Goal: Information Seeking & Learning: Learn about a topic

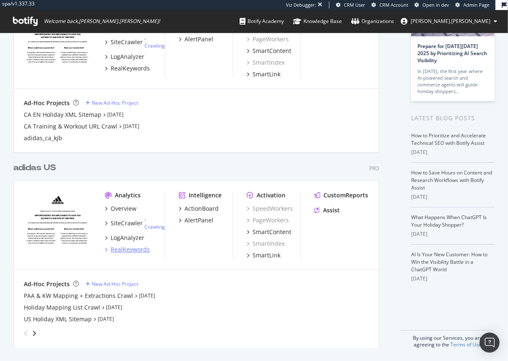
click at [131, 250] on div "RealKeywords" at bounding box center [130, 249] width 39 height 8
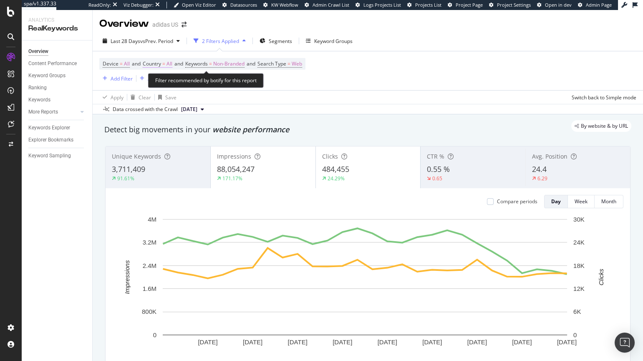
click at [164, 65] on span "Country = All" at bounding box center [158, 64] width 30 height 8
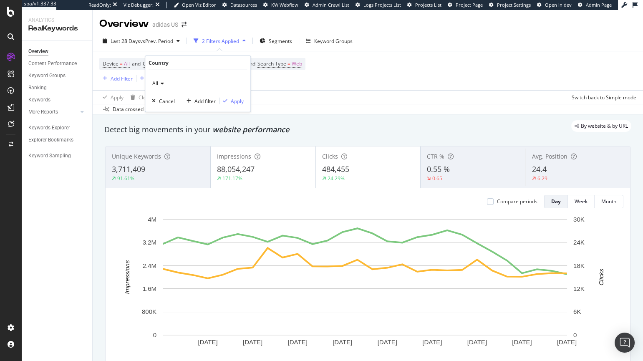
click at [159, 81] on icon at bounding box center [161, 83] width 6 height 5
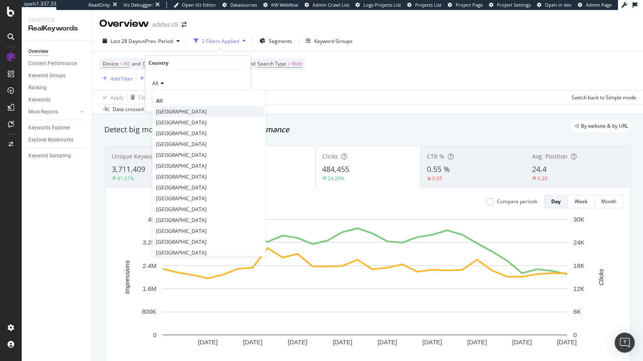
click at [176, 111] on span "United States of America" at bounding box center [181, 111] width 51 height 7
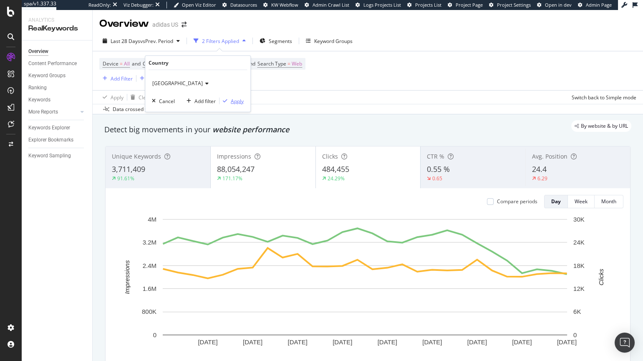
click at [237, 102] on div "Apply" at bounding box center [237, 100] width 13 height 7
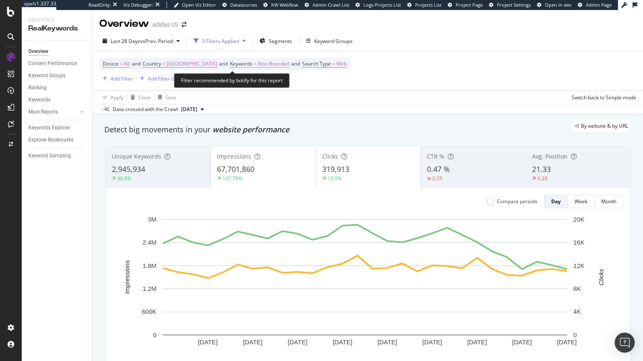
click at [288, 63] on span "Non-Branded" at bounding box center [273, 64] width 31 height 12
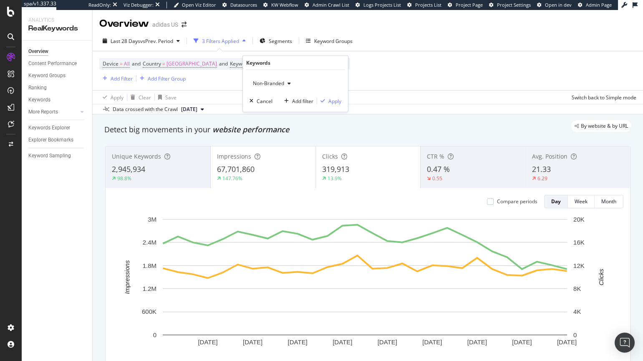
click at [274, 81] on span "Non-Branded" at bounding box center [267, 83] width 35 height 7
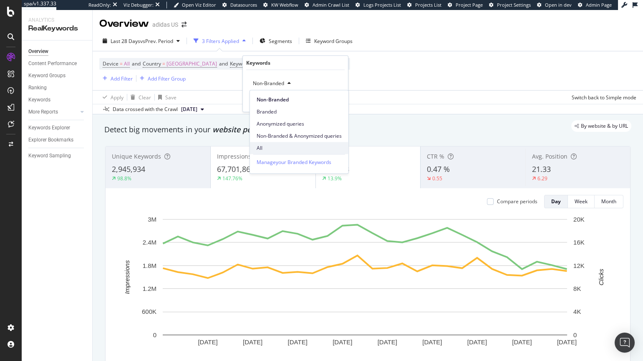
click at [268, 148] on span "All" at bounding box center [299, 148] width 85 height 8
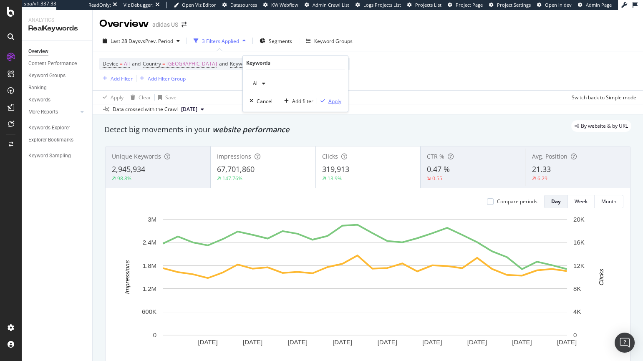
click at [338, 103] on div "Apply" at bounding box center [334, 100] width 13 height 7
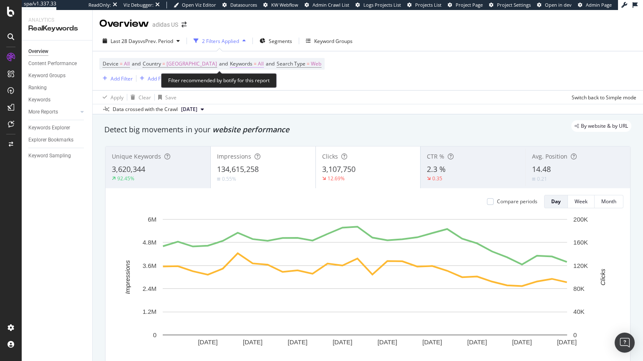
click at [257, 64] on span "=" at bounding box center [255, 63] width 3 height 7
drag, startPoint x: 398, startPoint y: 78, endPoint x: 384, endPoint y: 81, distance: 14.8
click at [398, 78] on div "Device = All and Country = United States of America and Keywords = All and Sear…" at bounding box center [367, 70] width 537 height 39
click at [257, 62] on span "=" at bounding box center [255, 63] width 3 height 7
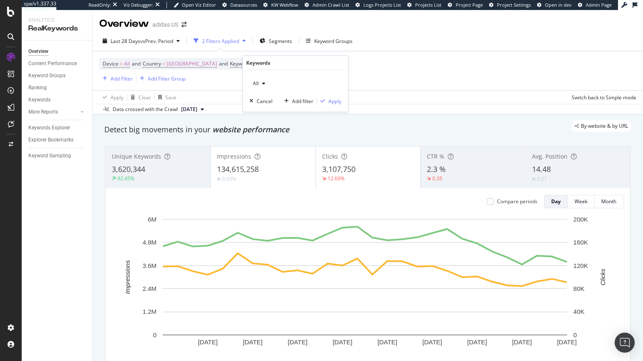
click at [261, 85] on div "button" at bounding box center [264, 83] width 10 height 5
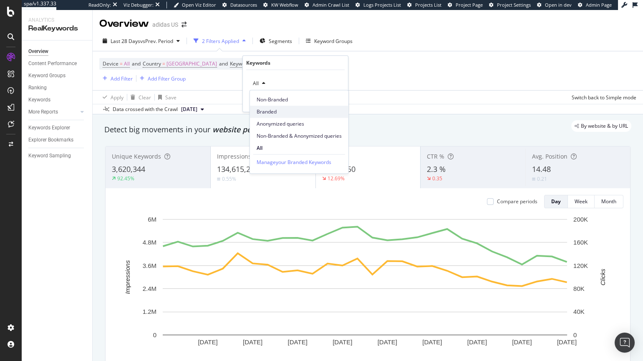
click at [270, 111] on span "Branded" at bounding box center [299, 112] width 85 height 8
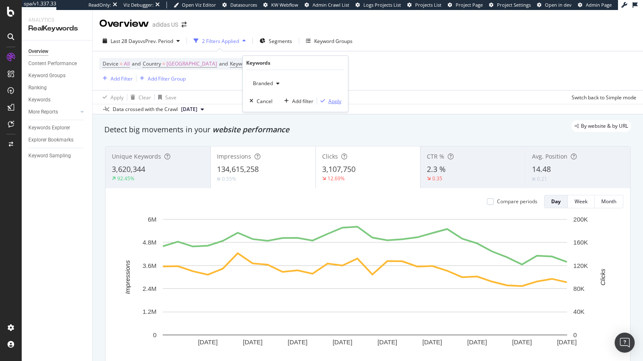
click at [334, 101] on div "Apply" at bounding box center [334, 100] width 13 height 7
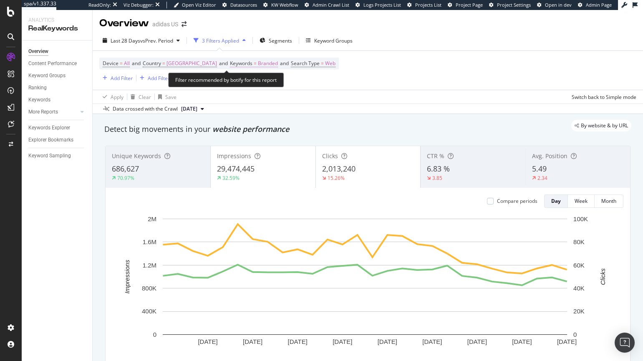
click at [278, 63] on span "Branded" at bounding box center [268, 64] width 20 height 12
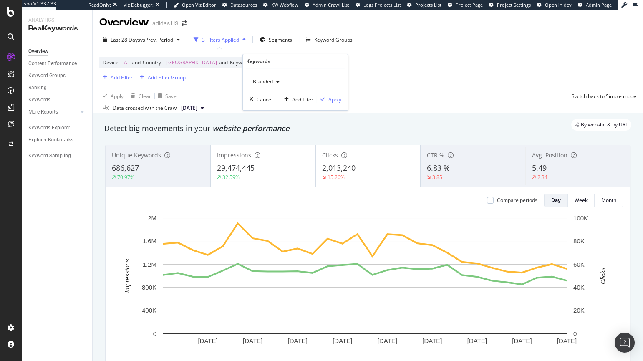
click at [270, 83] on span "Branded" at bounding box center [261, 81] width 23 height 7
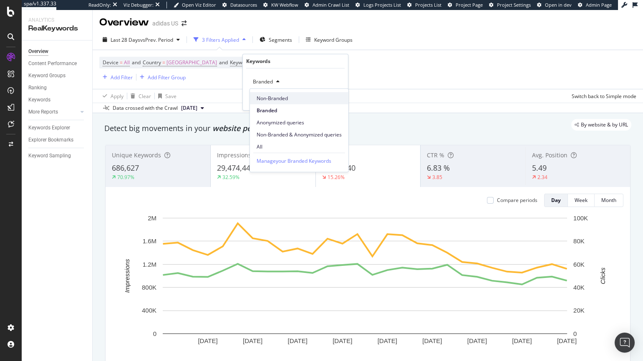
click at [271, 98] on span "Non-Branded" at bounding box center [299, 98] width 85 height 8
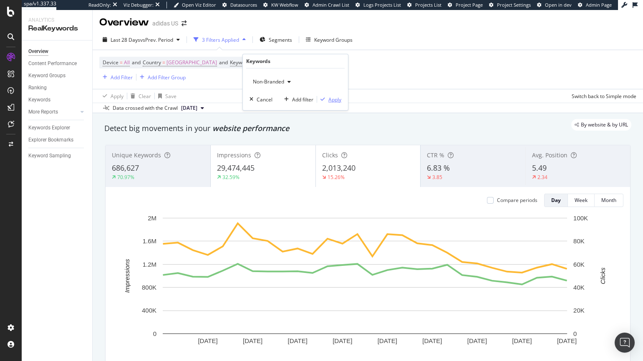
click at [337, 98] on div "Apply" at bounding box center [334, 99] width 13 height 7
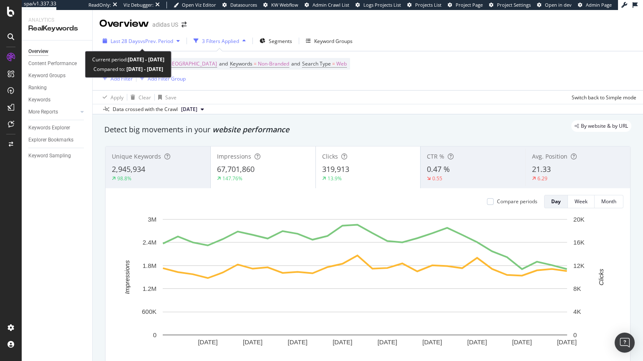
click at [150, 40] on span "vs Prev. Period" at bounding box center [156, 41] width 33 height 7
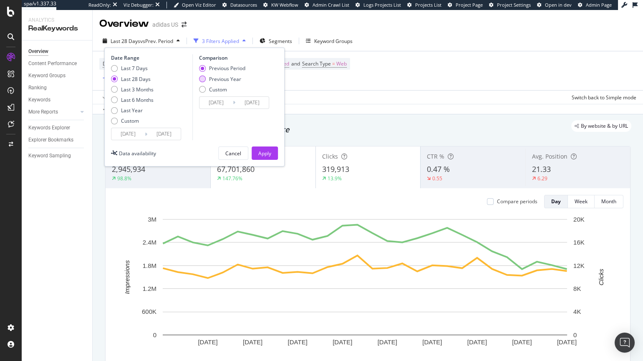
click at [205, 81] on div "Previous Year" at bounding box center [222, 79] width 46 height 7
type input "2024/08/20"
type input "2024/09/16"
click at [273, 153] on button "Apply" at bounding box center [265, 153] width 26 height 13
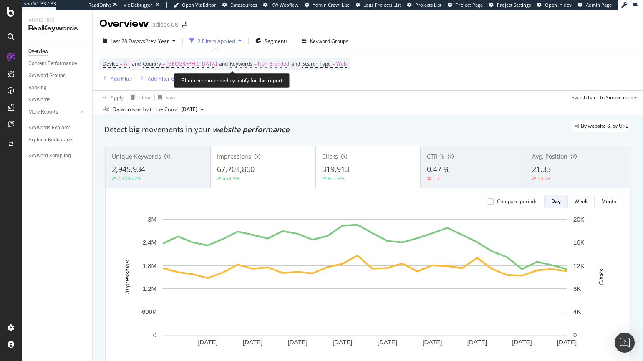
click at [280, 63] on span "Non-Branded" at bounding box center [273, 64] width 31 height 12
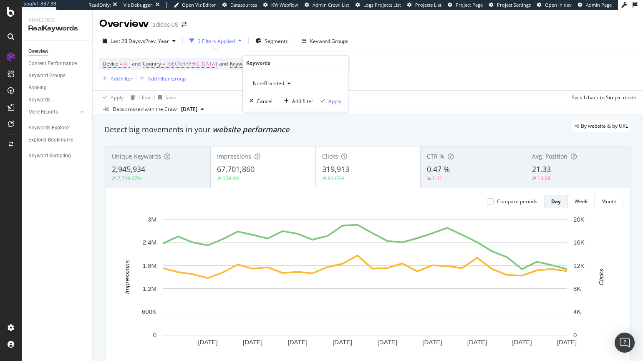
click at [281, 78] on div "Non-Branded" at bounding box center [272, 83] width 45 height 13
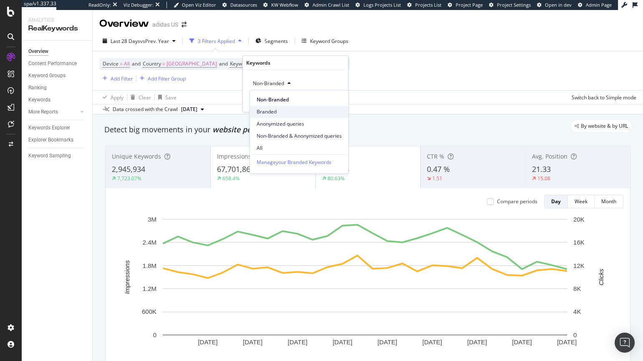
click at [278, 113] on span "Branded" at bounding box center [299, 112] width 85 height 8
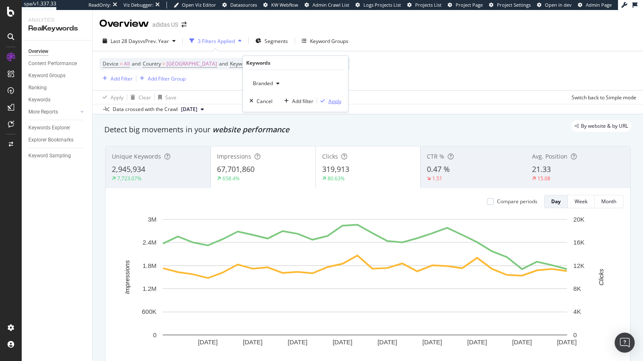
click at [336, 102] on div "Apply" at bounding box center [334, 100] width 13 height 7
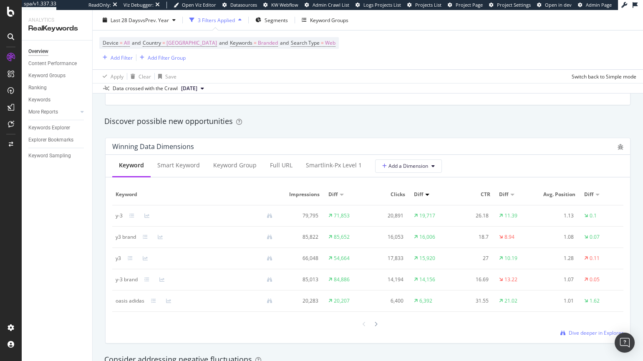
scroll to position [722, 0]
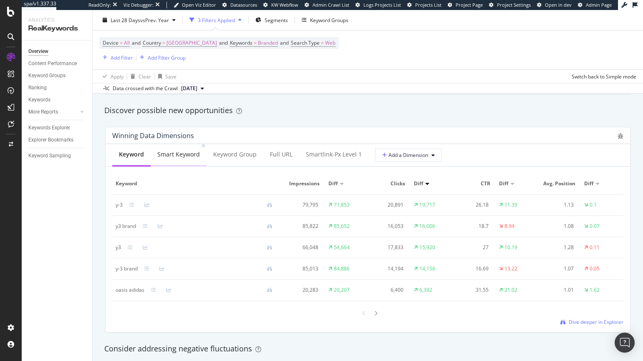
click at [186, 158] on div "Smart Keyword" at bounding box center [178, 154] width 43 height 8
click at [116, 291] on div "adidas jellyfish" at bounding box center [133, 290] width 34 height 8
drag, startPoint x: 116, startPoint y: 291, endPoint x: 134, endPoint y: 293, distance: 18.5
click at [134, 293] on div "adidas jellyfish" at bounding box center [133, 290] width 34 height 8
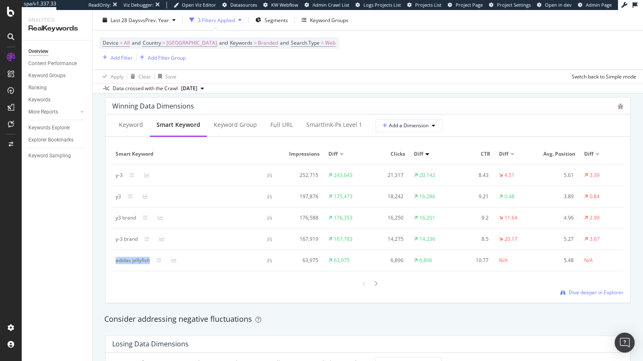
scroll to position [756, 0]
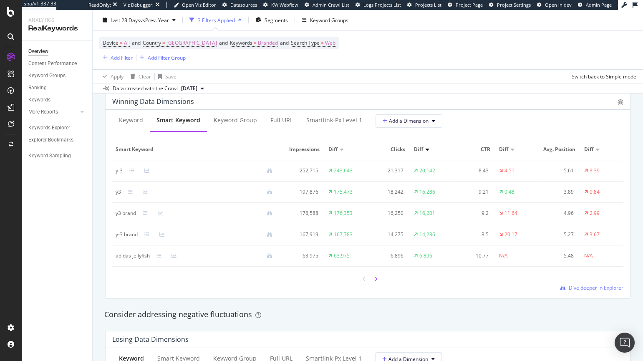
click at [374, 279] on icon at bounding box center [375, 279] width 3 height 5
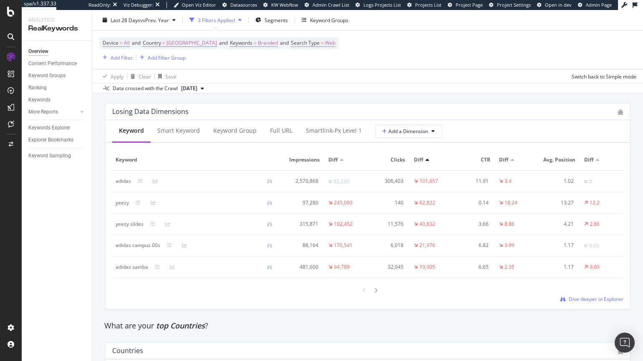
scroll to position [997, 0]
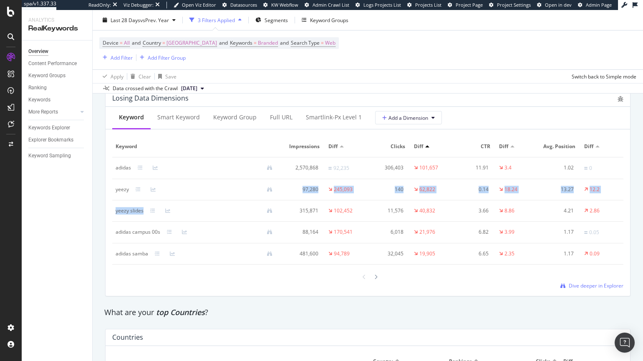
drag, startPoint x: 154, startPoint y: 190, endPoint x: 167, endPoint y: 205, distance: 19.8
click at [167, 205] on tbody "adidas 2,570,868 92,235 306,403 101,657 11.91 3.4 1.02 0 yeezy 97,280 245,093 1…" at bounding box center [367, 210] width 511 height 107
click at [83, 249] on div "Overview Content Performance Keyword Groups Ranking Keywords More Reports Count…" at bounding box center [57, 200] width 71 height 321
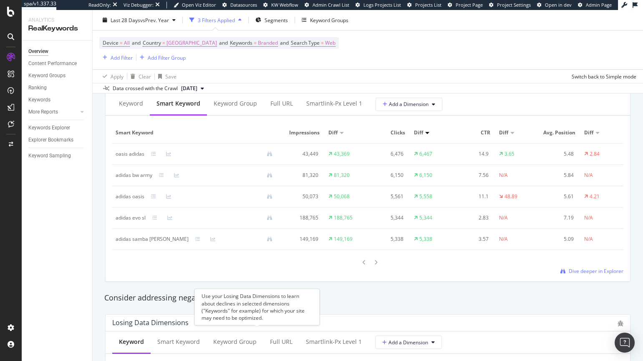
scroll to position [736, 0]
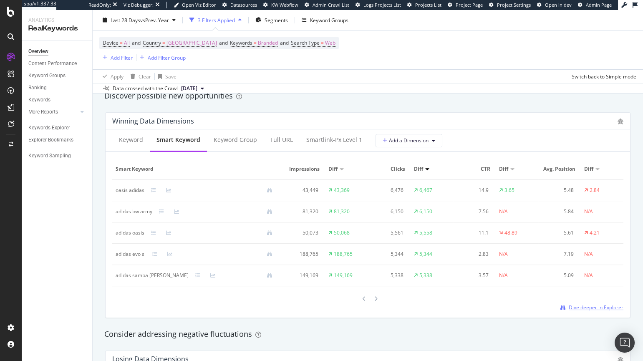
click at [453, 308] on span "Dive deeper in Explorer" at bounding box center [596, 307] width 55 height 7
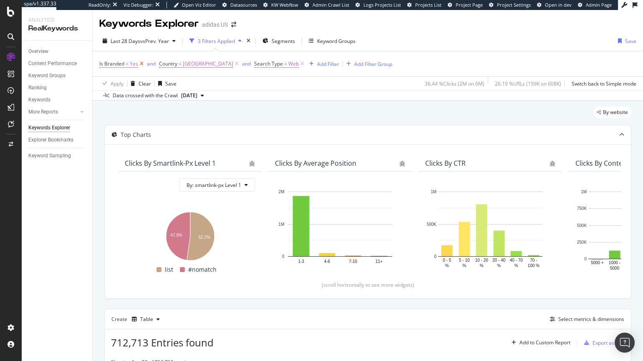
click at [142, 63] on icon at bounding box center [141, 64] width 7 height 8
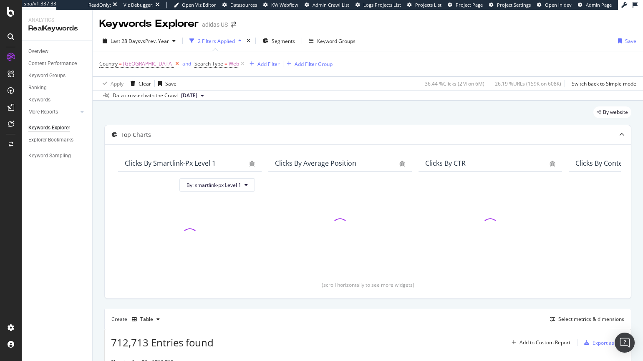
click at [181, 64] on icon at bounding box center [177, 64] width 7 height 8
click at [149, 66] on icon at bounding box center [147, 64] width 7 height 8
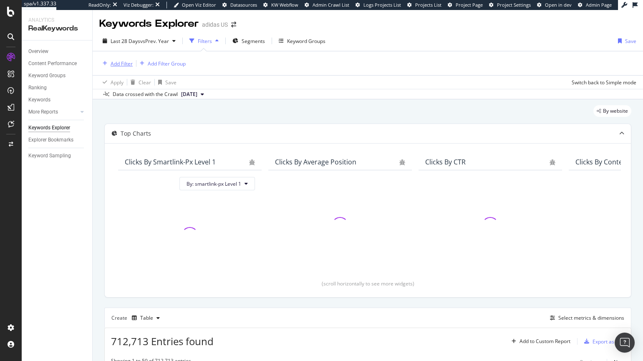
click at [115, 65] on div "Add Filter" at bounding box center [122, 63] width 22 height 7
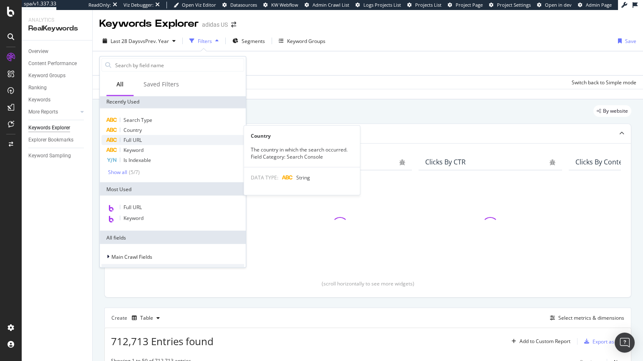
scroll to position [1, 0]
click at [130, 140] on span "Full URL" at bounding box center [133, 139] width 18 height 7
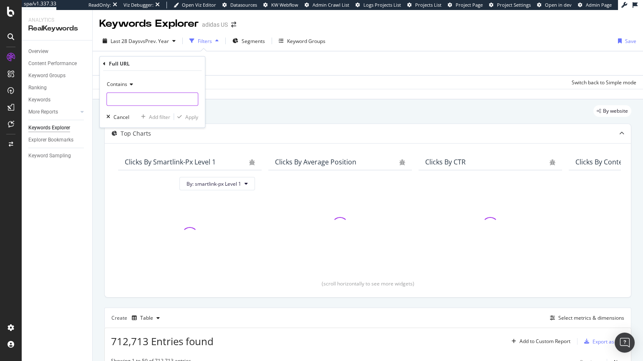
click at [139, 101] on input "text" at bounding box center [152, 99] width 91 height 13
type input "top_gifts"
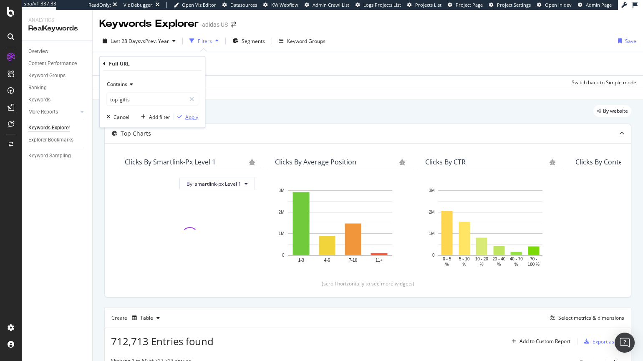
click at [194, 116] on div "Apply" at bounding box center [191, 116] width 13 height 7
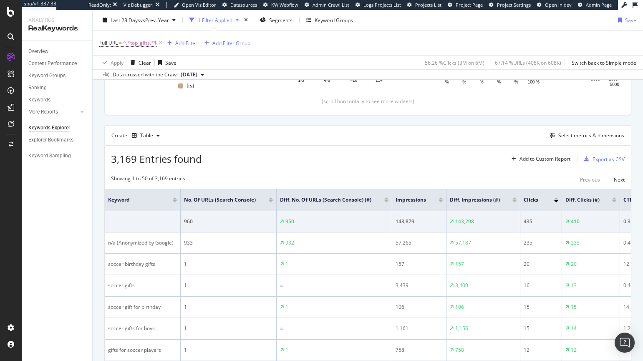
scroll to position [177, 0]
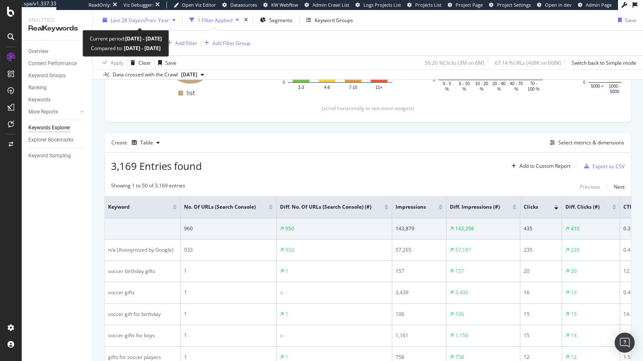
click at [164, 22] on span "vs Prev. Year" at bounding box center [154, 19] width 29 height 7
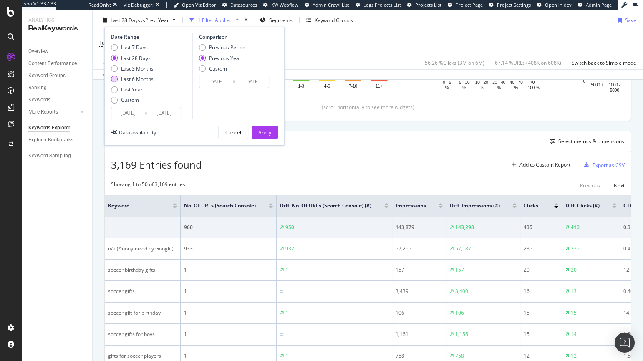
scroll to position [178, 0]
click at [115, 89] on div "Last Year" at bounding box center [114, 89] width 7 height 7
type input "2024/09/16"
type input "2023/09/18"
click at [267, 128] on div "Apply" at bounding box center [264, 132] width 13 height 13
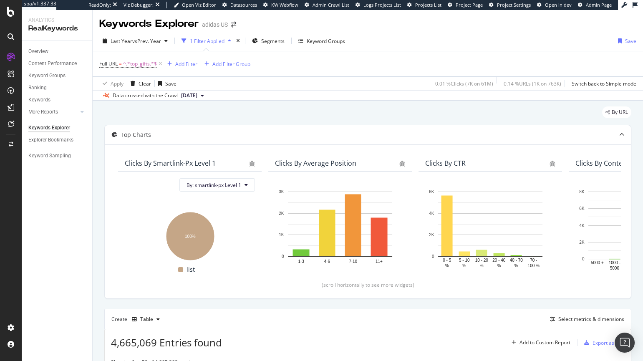
click at [210, 41] on div "1 Filter Applied" at bounding box center [207, 41] width 35 height 7
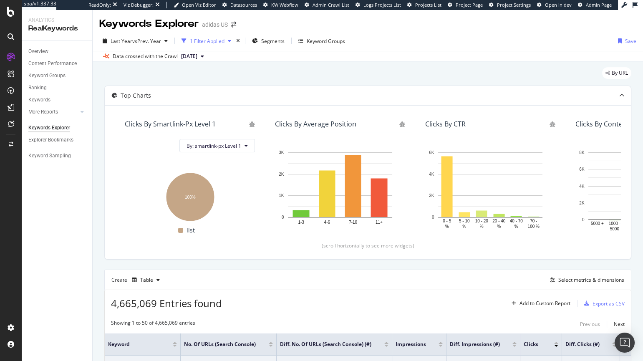
click at [210, 41] on div "1 Filter Applied" at bounding box center [207, 41] width 35 height 7
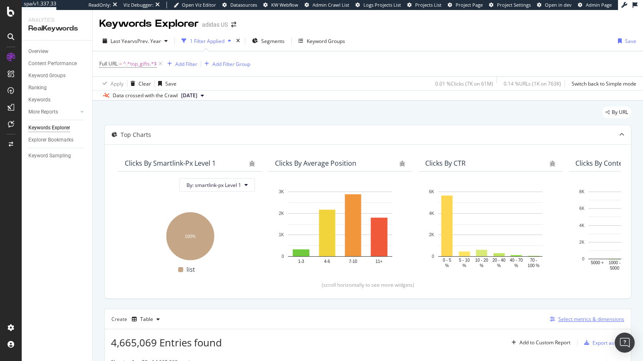
click at [453, 318] on div "Select metrics & dimensions" at bounding box center [591, 319] width 66 height 7
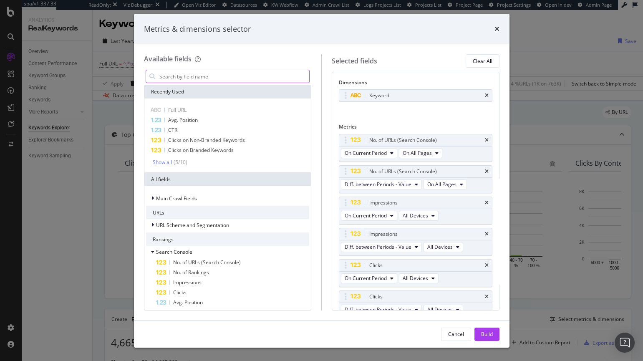
click at [180, 79] on input "modal" at bounding box center [234, 76] width 151 height 13
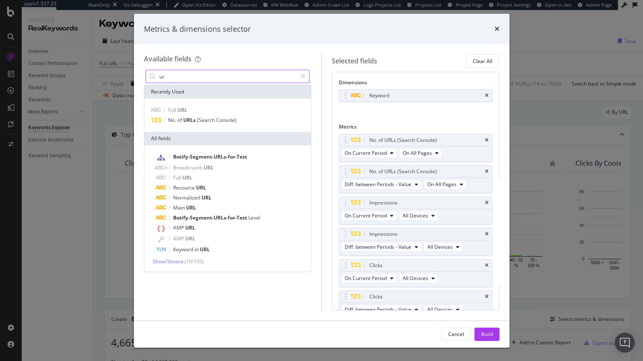
type input "u"
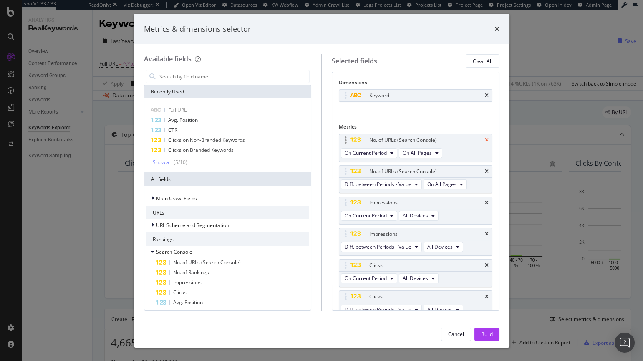
click at [453, 140] on icon "times" at bounding box center [487, 140] width 4 height 5
click at [179, 108] on span "Full URL" at bounding box center [177, 109] width 18 height 7
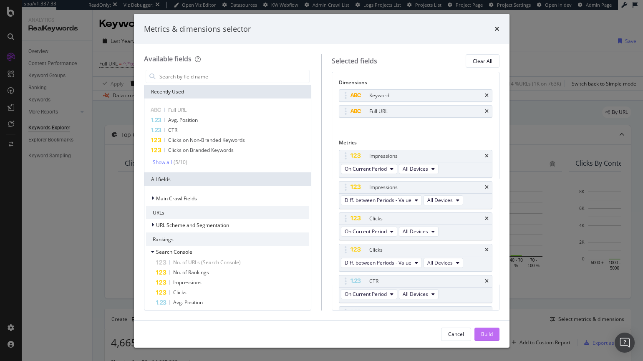
click at [453, 335] on div "Build" at bounding box center [487, 334] width 12 height 7
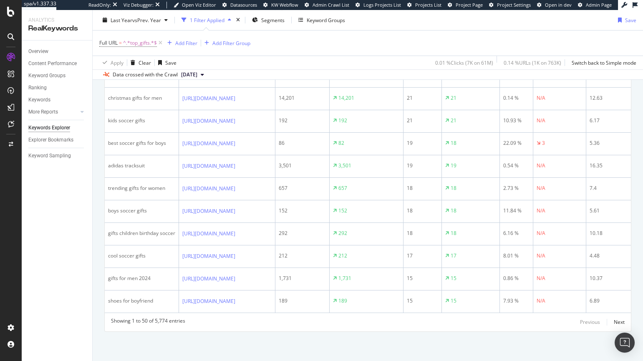
scroll to position [1232, 0]
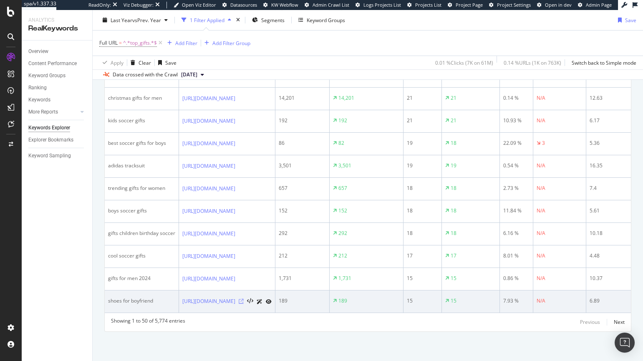
click at [244, 299] on icon at bounding box center [241, 301] width 5 height 5
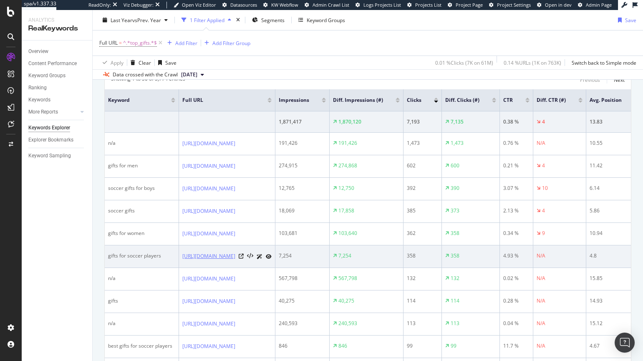
scroll to position [260, 0]
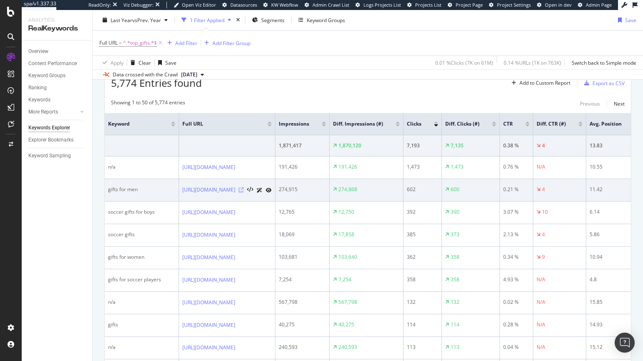
click at [244, 189] on icon at bounding box center [241, 189] width 5 height 5
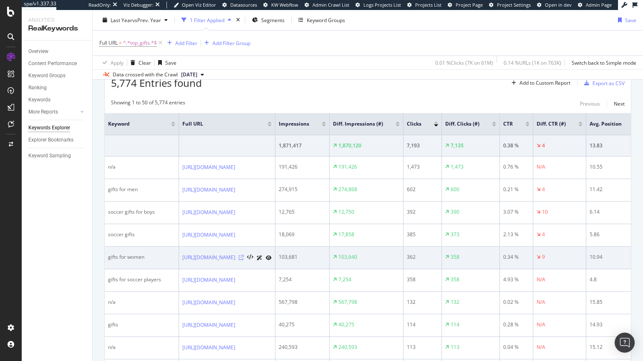
click at [244, 257] on icon at bounding box center [241, 257] width 5 height 5
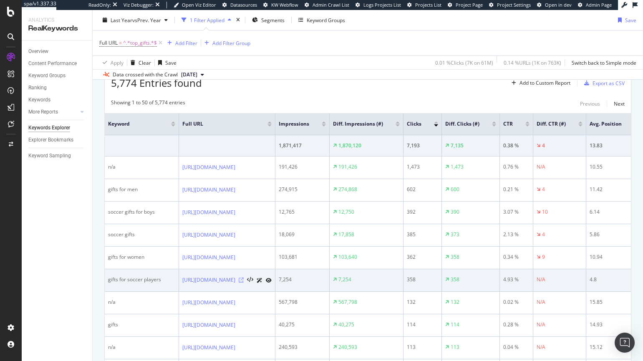
click at [244, 280] on icon at bounding box center [241, 280] width 5 height 5
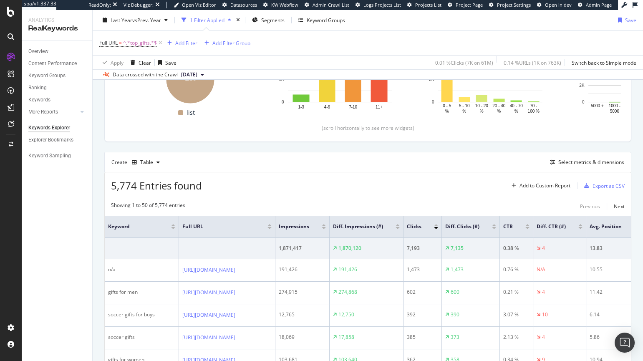
scroll to position [161, 0]
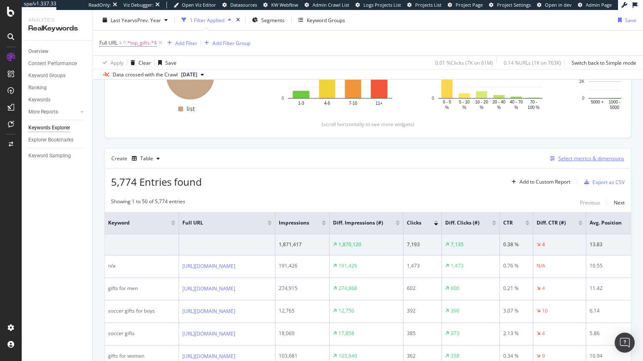
click at [453, 160] on div "Select metrics & dimensions" at bounding box center [591, 158] width 66 height 7
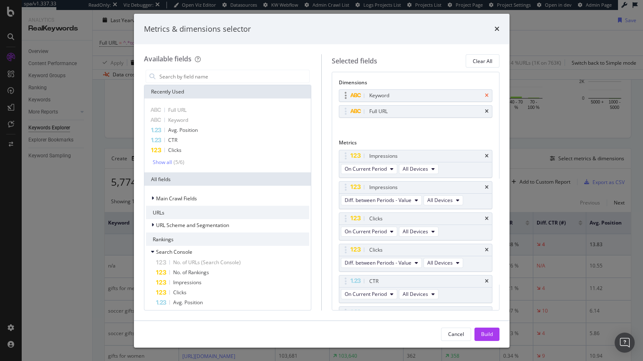
click at [453, 96] on icon "times" at bounding box center [487, 95] width 4 height 5
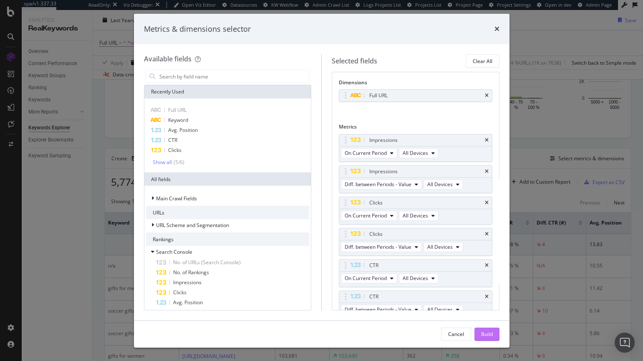
click at [453, 333] on div "Build" at bounding box center [487, 334] width 12 height 7
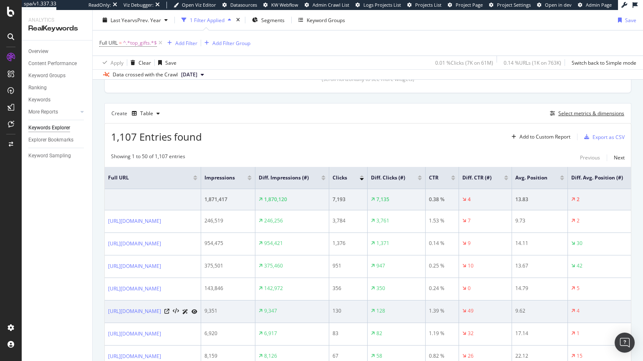
scroll to position [272, 0]
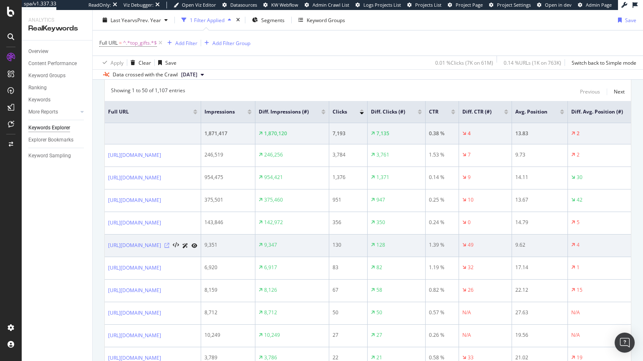
click at [169, 245] on icon at bounding box center [166, 245] width 5 height 5
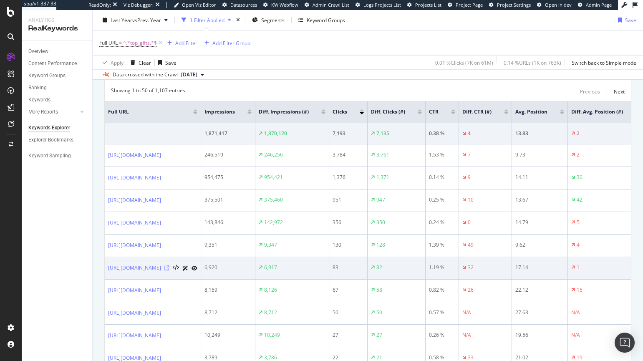
click at [169, 266] on icon at bounding box center [166, 267] width 5 height 5
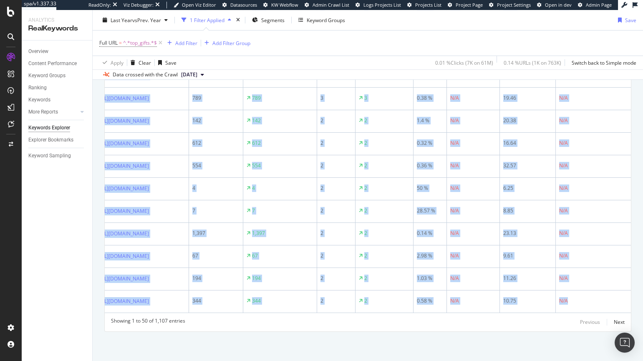
scroll to position [0, 118]
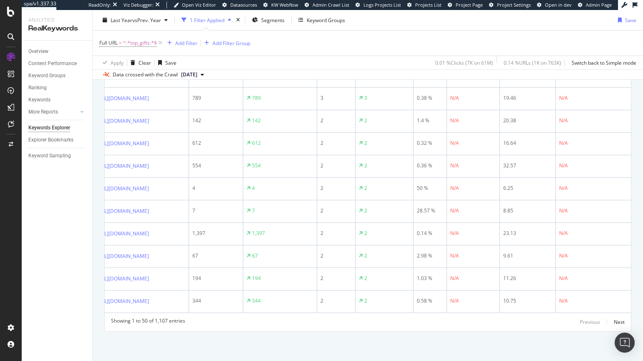
drag, startPoint x: 104, startPoint y: 152, endPoint x: 646, endPoint y: 295, distance: 560.4
click at [453, 295] on html "spa/v1.337.33 ReadOnly: Viz Debugger: Open Viz Editor Datasources KW Webflow Ad…" at bounding box center [321, 180] width 643 height 361
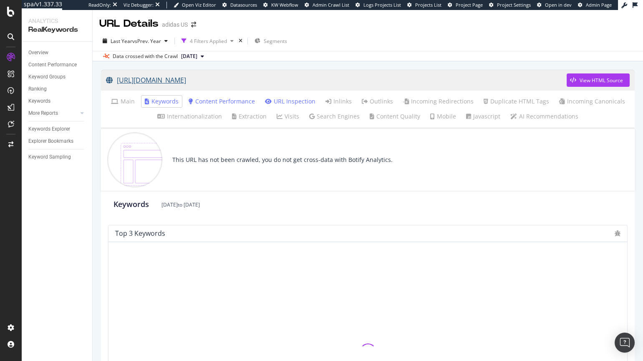
click at [232, 80] on link "[URL][DOMAIN_NAME]" at bounding box center [336, 80] width 461 height 21
drag, startPoint x: 172, startPoint y: 30, endPoint x: 194, endPoint y: 48, distance: 27.6
click at [194, 48] on div "URL Details adidas US Last Year vs Prev. Year 4 Filters Applied Segments Data c…" at bounding box center [368, 185] width 551 height 351
